Goal: Information Seeking & Learning: Learn about a topic

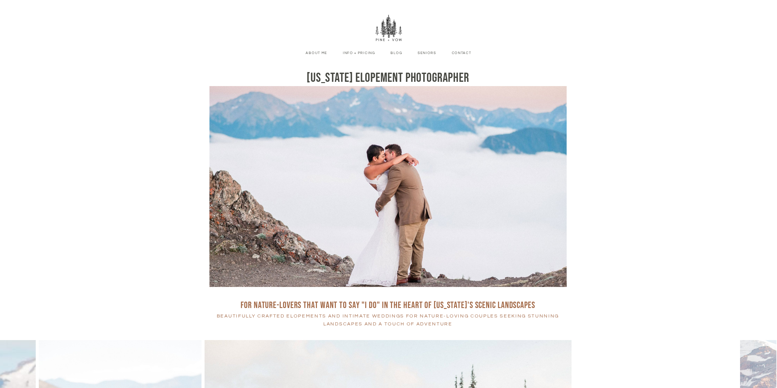
click at [349, 52] on link "Info + Pricing" at bounding box center [359, 52] width 45 height 5
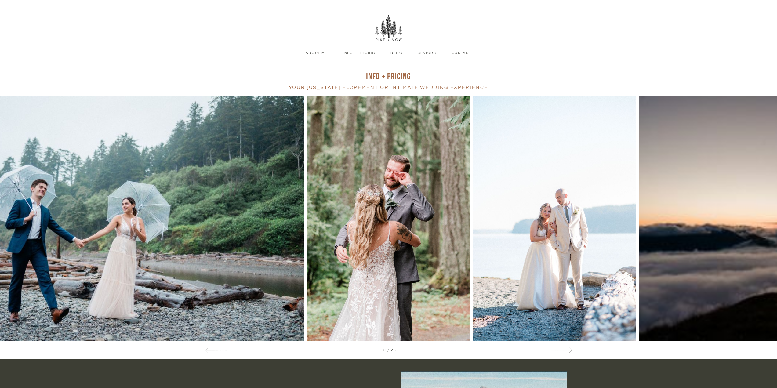
click at [325, 53] on link "About Me" at bounding box center [317, 52] width 34 height 5
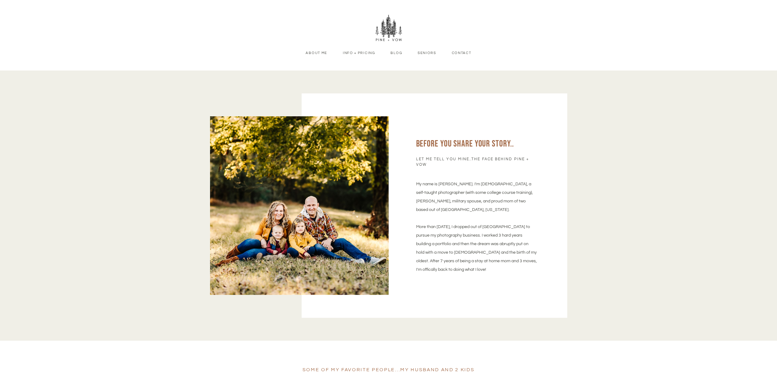
click at [399, 52] on link "Blog" at bounding box center [397, 52] width 24 height 5
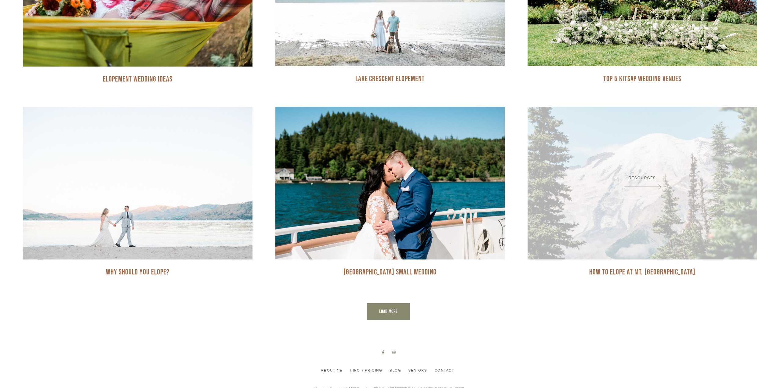
scroll to position [611, 0]
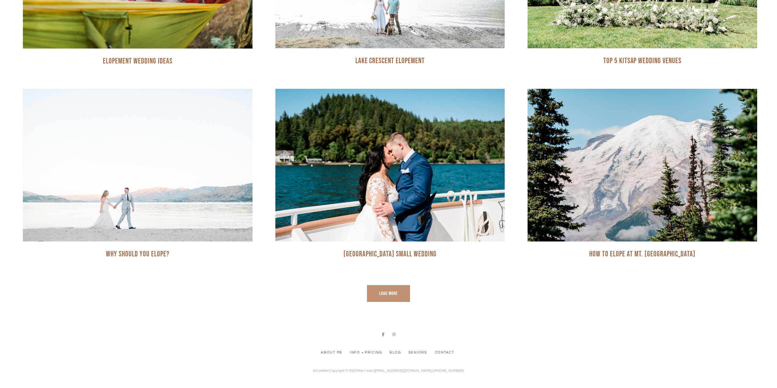
click at [384, 298] on link "Load More" at bounding box center [388, 293] width 43 height 17
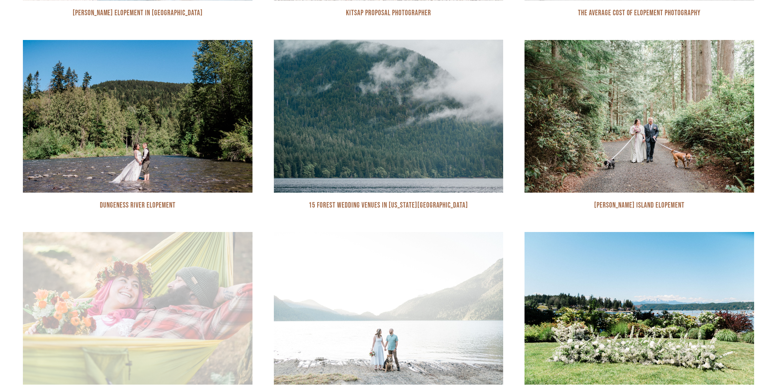
scroll to position [309, 0]
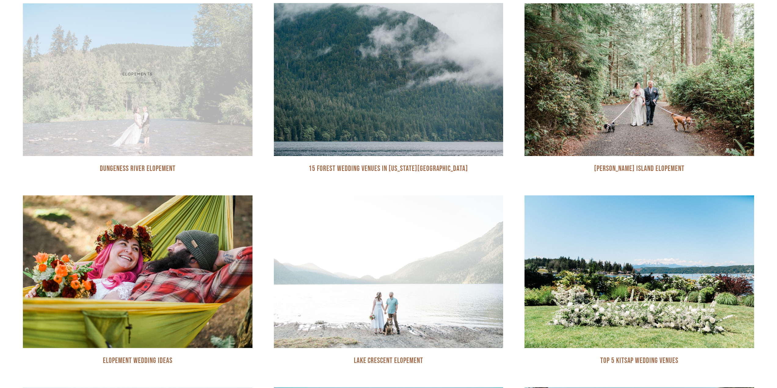
click at [201, 120] on div "Elopements" at bounding box center [138, 79] width 230 height 153
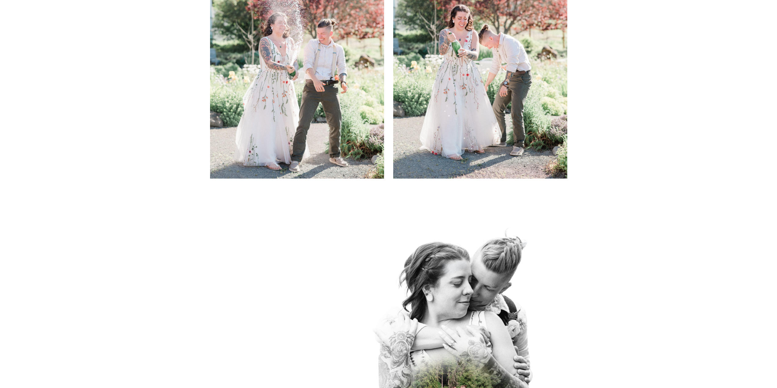
scroll to position [4491, 0]
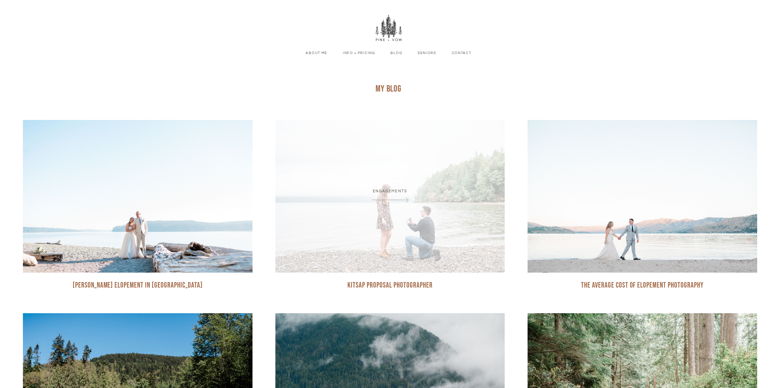
click at [426, 199] on span at bounding box center [390, 200] width 211 height 9
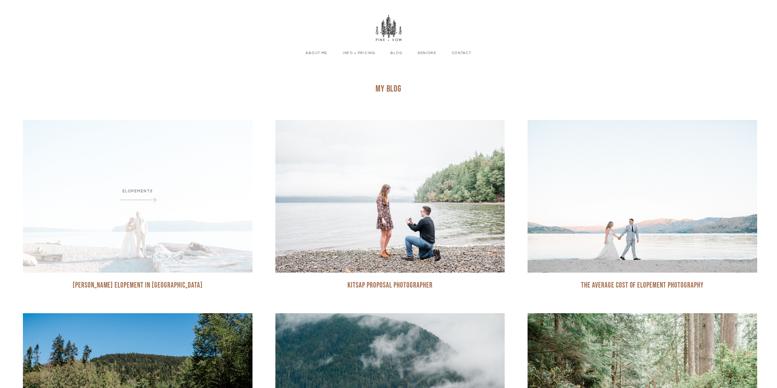
click at [164, 217] on div "Elopements" at bounding box center [138, 196] width 230 height 153
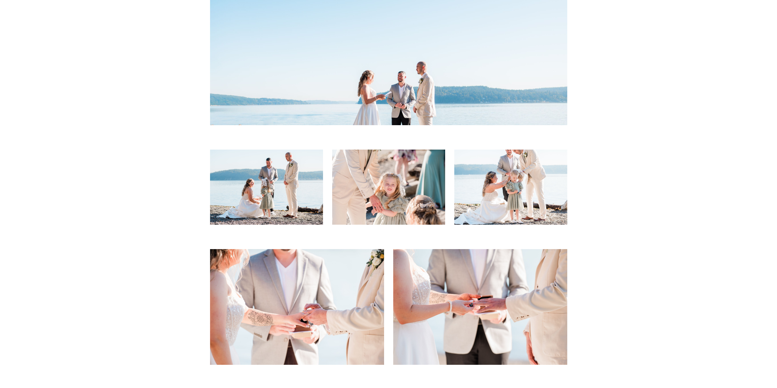
scroll to position [2322, 0]
